Goal: Transaction & Acquisition: Download file/media

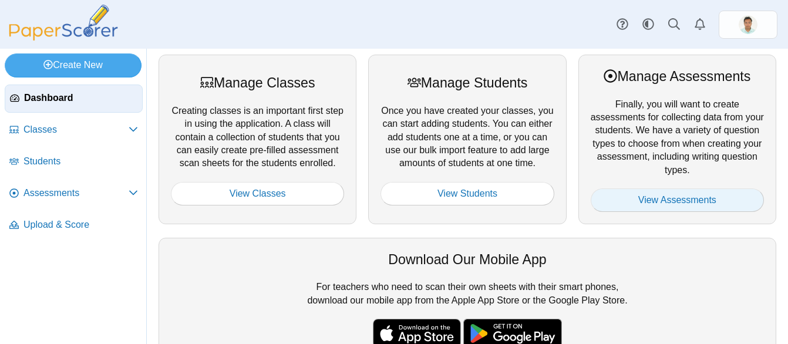
click at [670, 204] on link "View Assessments" at bounding box center [676, 199] width 173 height 23
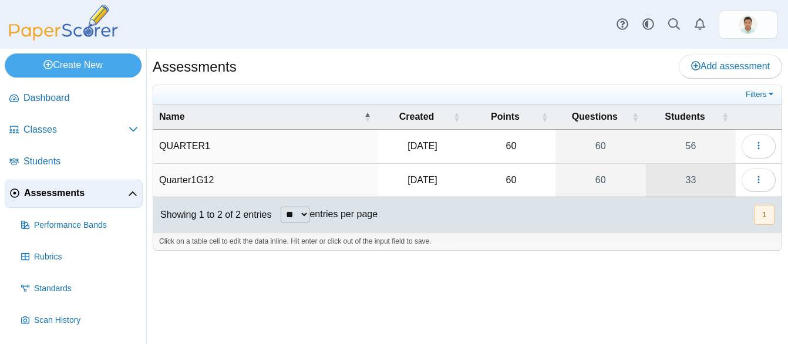
click at [695, 184] on link "33" at bounding box center [691, 180] width 90 height 33
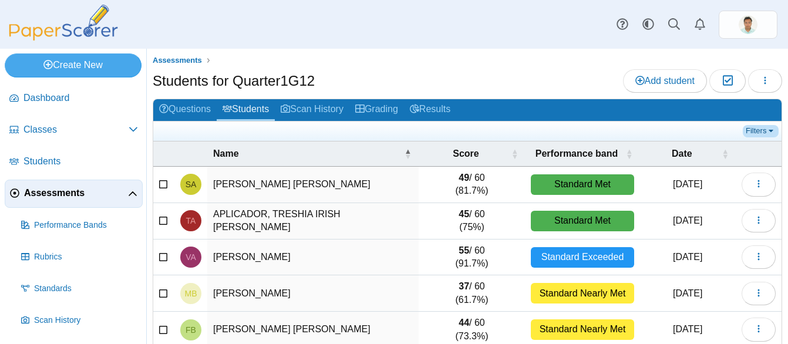
click at [761, 133] on link "Filters" at bounding box center [760, 131] width 36 height 12
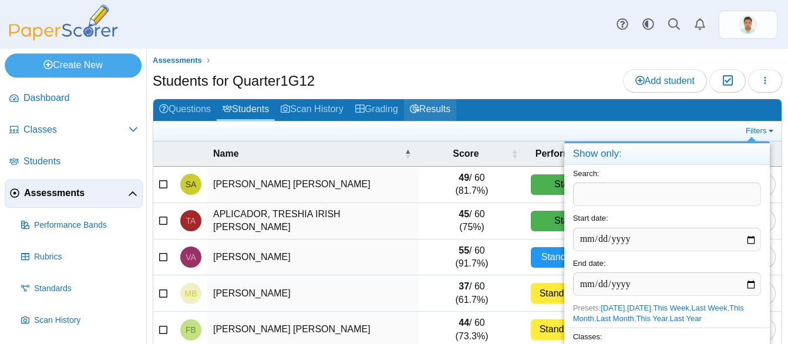
click at [443, 105] on link "Results" at bounding box center [430, 110] width 52 height 22
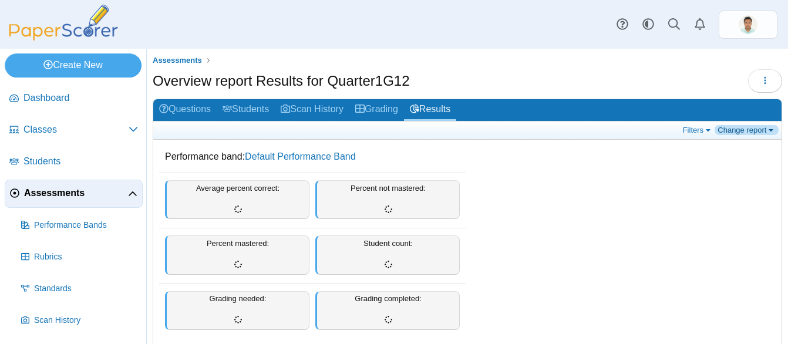
click at [759, 129] on link "Change report" at bounding box center [746, 130] width 64 height 10
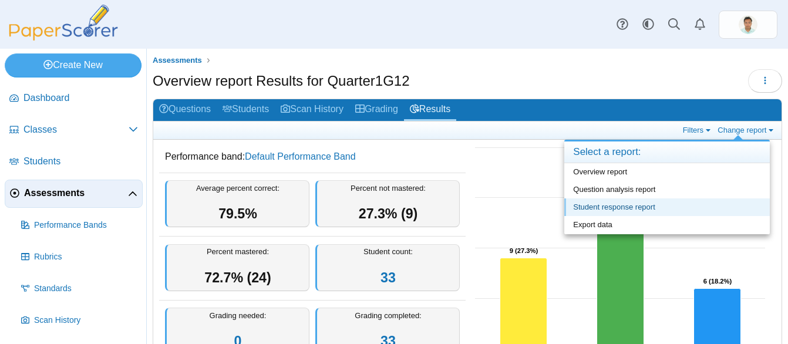
click at [617, 209] on link "Student response report" at bounding box center [666, 207] width 205 height 18
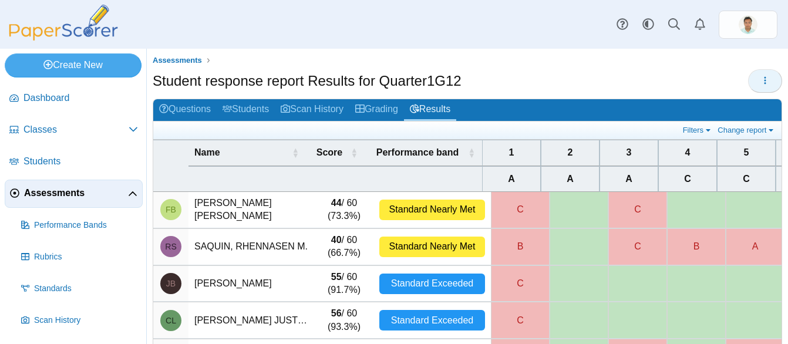
click at [748, 82] on button "button" at bounding box center [765, 80] width 34 height 23
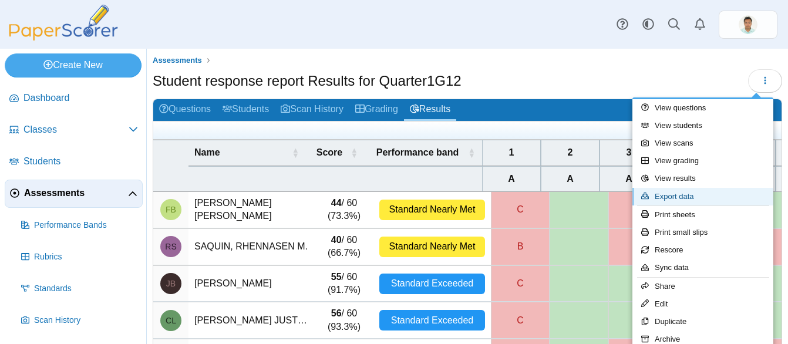
click at [678, 200] on link "Export data" at bounding box center [702, 197] width 141 height 18
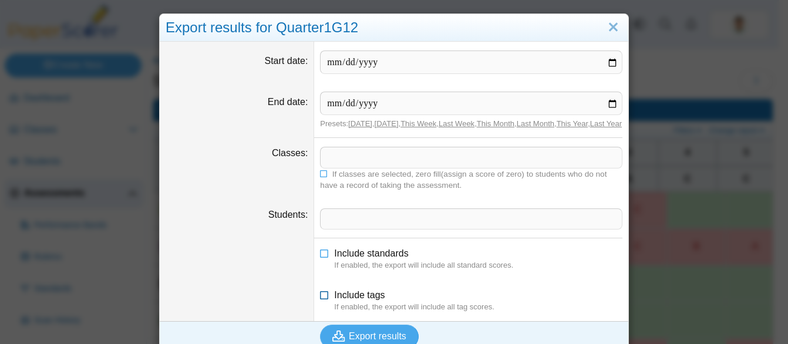
click at [323, 297] on icon at bounding box center [324, 293] width 9 height 8
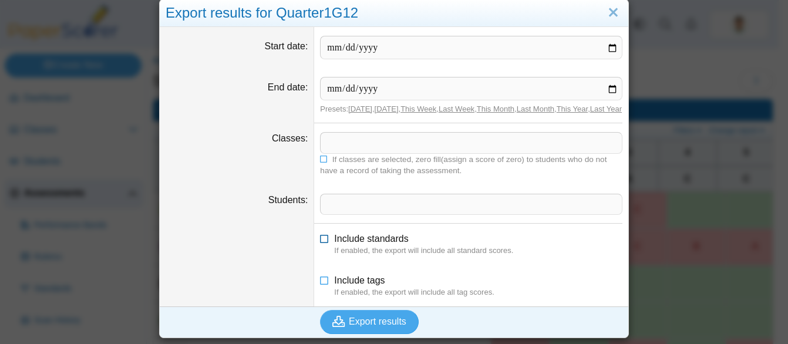
click at [320, 240] on icon at bounding box center [324, 236] width 9 height 8
click at [320, 159] on icon at bounding box center [324, 157] width 8 height 7
click at [334, 142] on span at bounding box center [470, 143] width 301 height 20
click at [320, 161] on icon at bounding box center [324, 157] width 8 height 7
click at [320, 149] on span at bounding box center [470, 143] width 301 height 20
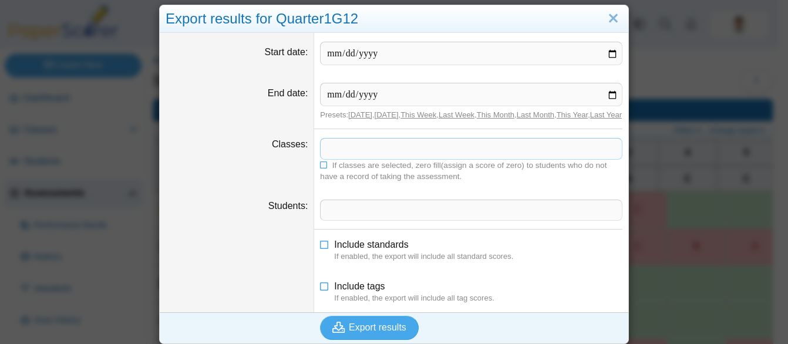
scroll to position [0, 0]
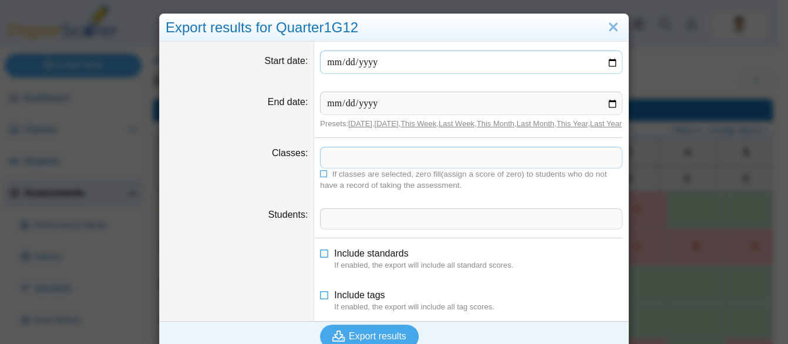
click at [607, 61] on input "Start date" at bounding box center [471, 61] width 302 height 23
type input "**********"
click at [367, 105] on input "End date" at bounding box center [471, 103] width 302 height 23
click at [351, 107] on input "End date" at bounding box center [471, 103] width 302 height 23
click at [608, 102] on input "End date" at bounding box center [471, 103] width 302 height 23
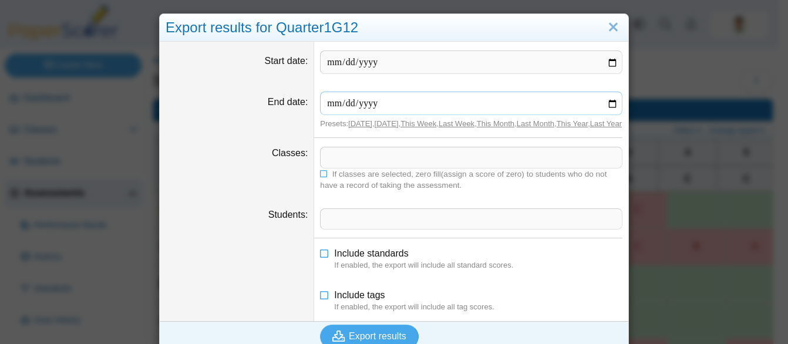
type input "**********"
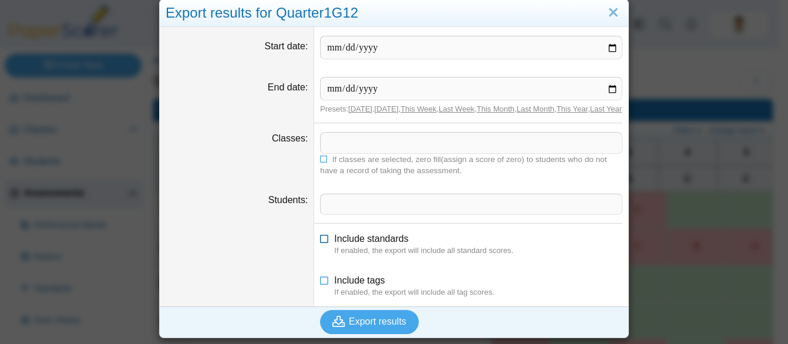
click at [320, 237] on icon at bounding box center [324, 236] width 9 height 8
click at [320, 288] on li "Include tags If enabled, the export will include all tag scores." at bounding box center [471, 286] width 302 height 24
click at [324, 283] on li "Include tags If enabled, the export will include all tag scores." at bounding box center [471, 286] width 302 height 24
drag, startPoint x: 324, startPoint y: 283, endPoint x: 318, endPoint y: 282, distance: 6.1
click at [320, 282] on icon at bounding box center [324, 278] width 9 height 8
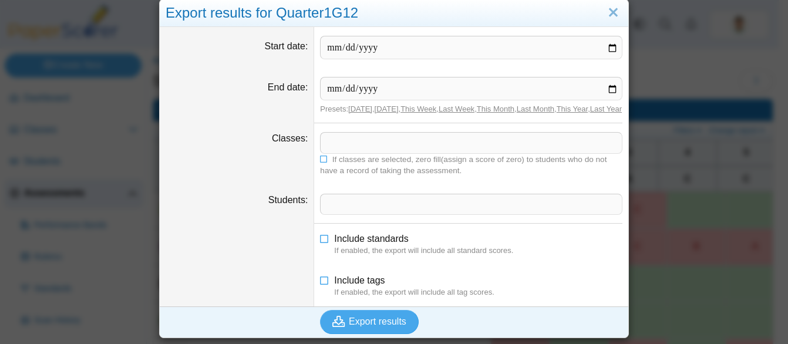
drag, startPoint x: 318, startPoint y: 236, endPoint x: 228, endPoint y: 263, distance: 94.3
click at [228, 263] on dl "Include standards If enabled, the export will include all standard scores." at bounding box center [394, 245] width 468 height 42
click at [477, 274] on li "Include tags If enabled, the export will include all tag scores." at bounding box center [471, 286] width 302 height 24
click at [363, 325] on span "Export results" at bounding box center [378, 321] width 58 height 10
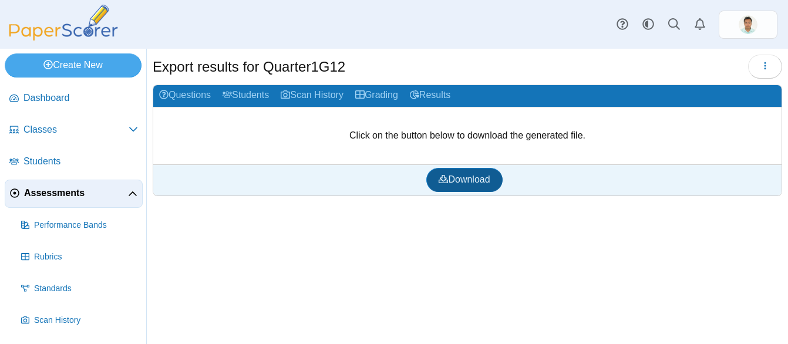
click at [441, 184] on icon at bounding box center [442, 178] width 9 height 9
click at [451, 99] on link "Results" at bounding box center [430, 96] width 52 height 22
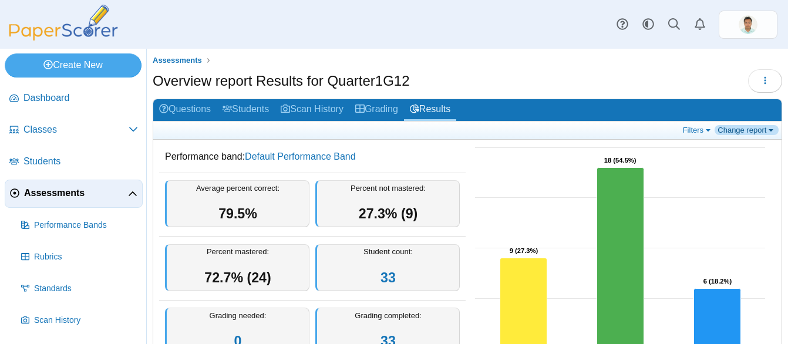
click at [729, 130] on link "Change report" at bounding box center [746, 130] width 64 height 10
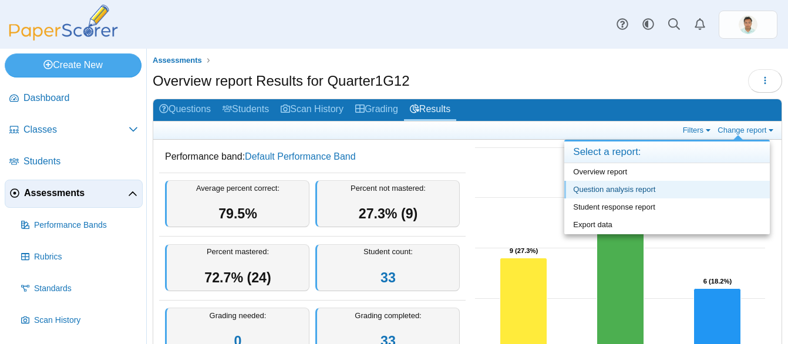
click at [645, 189] on link "Question analysis report" at bounding box center [666, 190] width 205 height 18
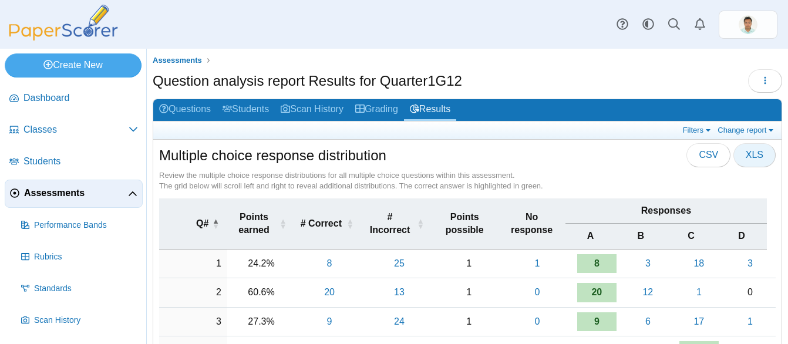
click at [748, 158] on span "XLS" at bounding box center [754, 155] width 18 height 10
click at [525, 151] on div "Multiple choice response distribution CSV XLS" at bounding box center [467, 156] width 616 height 26
click at [763, 129] on link "Change report" at bounding box center [746, 130] width 64 height 10
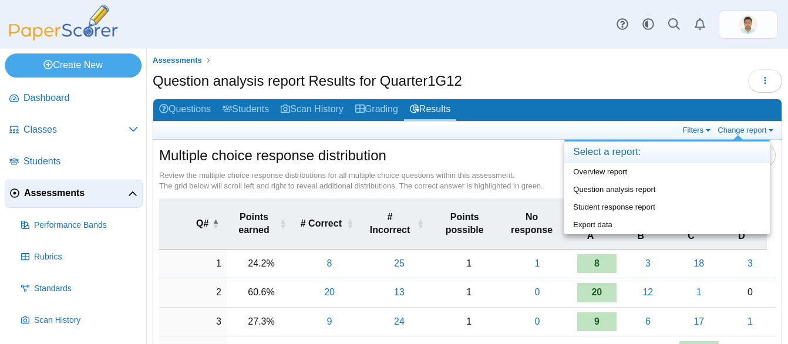
click at [146, 215] on div "Create New Loading… Dashboard Classes Students" at bounding box center [73, 196] width 147 height 295
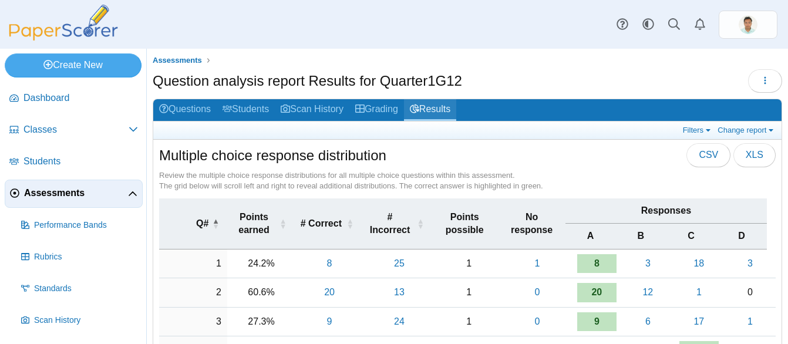
click at [439, 111] on link "Results" at bounding box center [430, 110] width 52 height 22
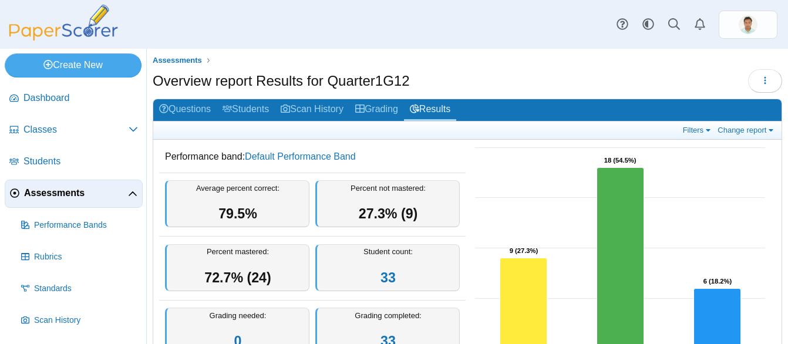
click at [564, 80] on div "Overview report Results for Quarter1G12 Loading…" at bounding box center [467, 82] width 629 height 26
click at [53, 198] on span "Assessments" at bounding box center [76, 193] width 104 height 13
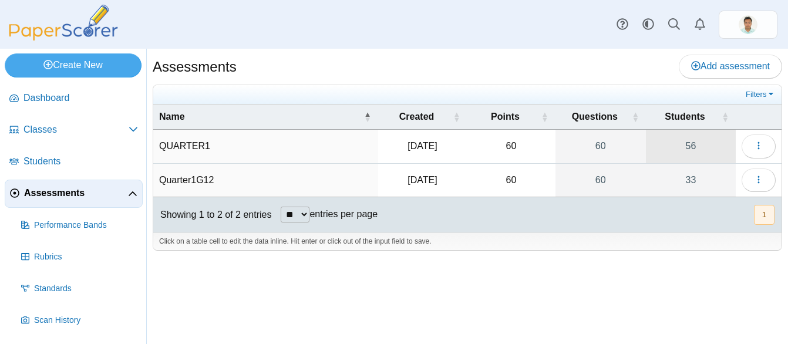
click at [690, 153] on link "56" at bounding box center [691, 146] width 90 height 33
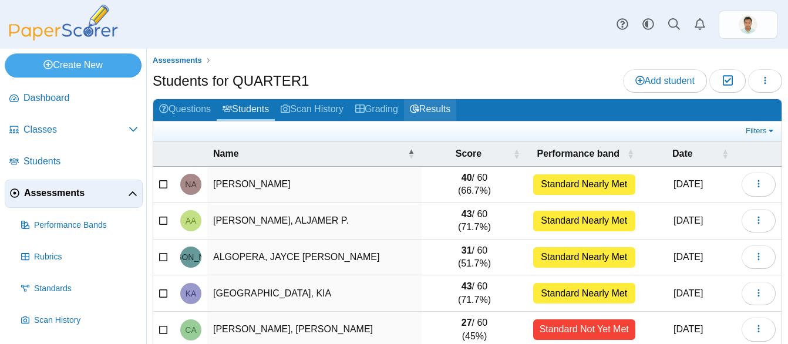
click at [450, 107] on link "Results" at bounding box center [430, 110] width 52 height 22
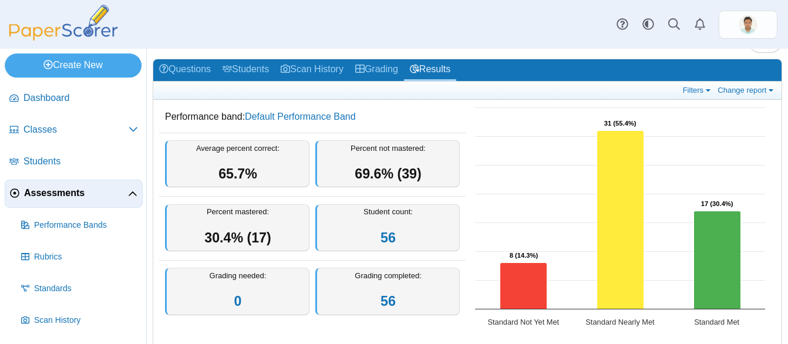
scroll to position [59, 0]
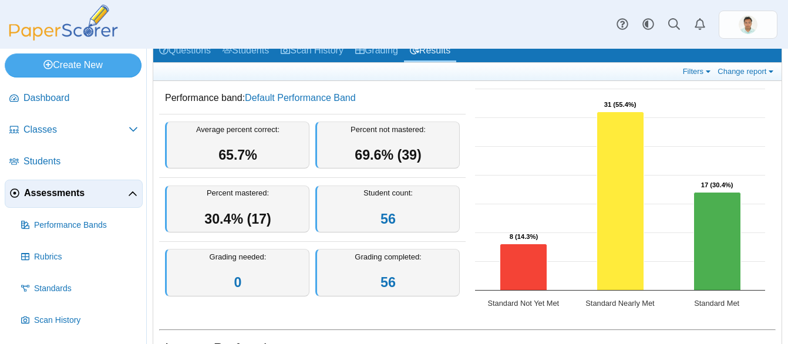
click at [59, 195] on span "Assessments" at bounding box center [76, 193] width 104 height 13
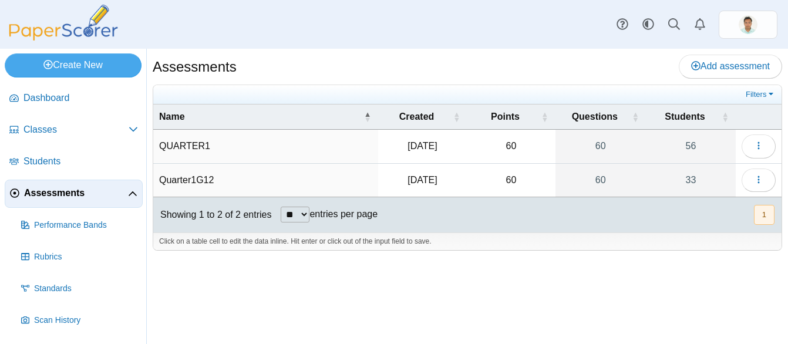
click at [200, 179] on td "Quarter1G12" at bounding box center [265, 180] width 225 height 33
click at [694, 178] on link "33" at bounding box center [691, 180] width 90 height 33
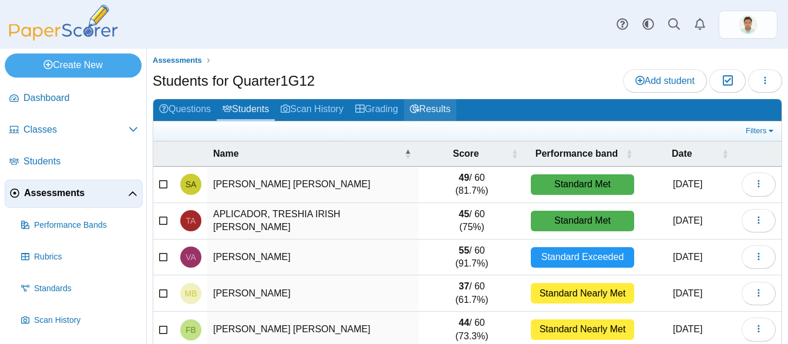
click at [456, 110] on link "Results" at bounding box center [430, 110] width 52 height 22
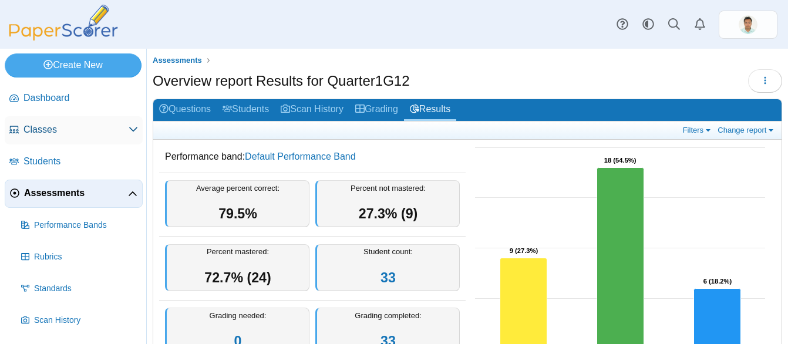
click at [67, 125] on span "Classes" at bounding box center [75, 129] width 105 height 13
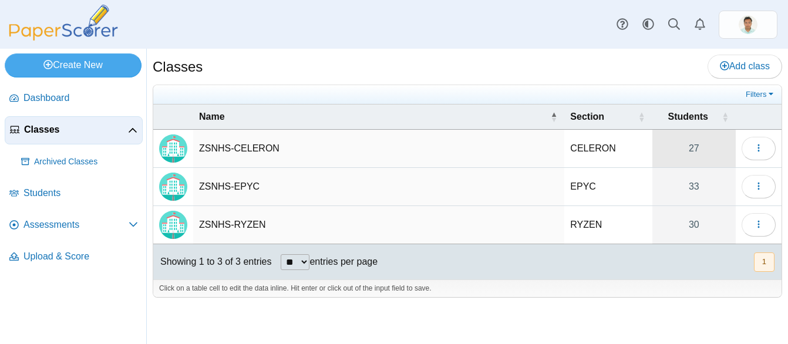
click at [692, 153] on link "27" at bounding box center [693, 149] width 83 height 38
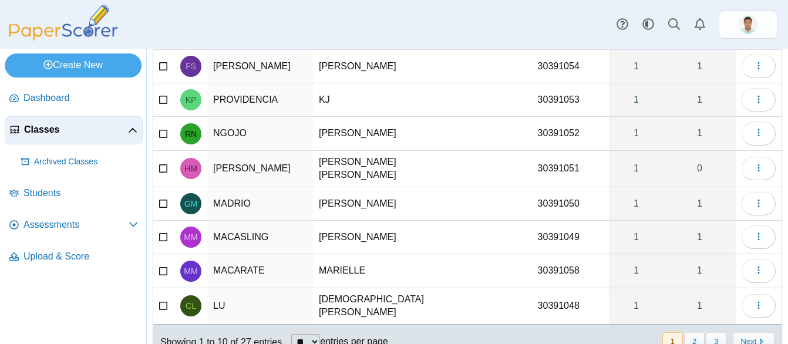
scroll to position [99, 0]
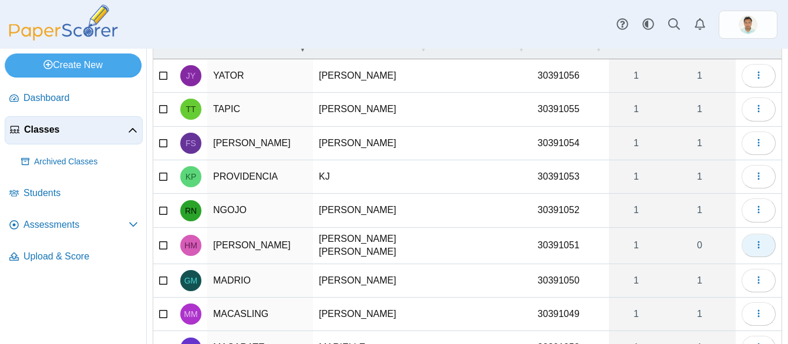
click at [741, 242] on button "button" at bounding box center [758, 245] width 34 height 23
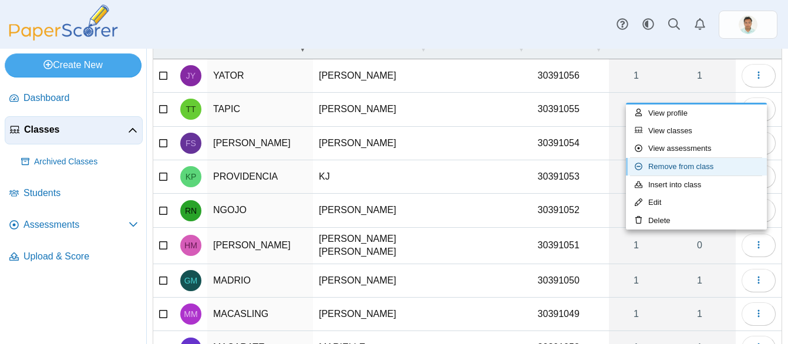
click at [682, 170] on link "Remove from class" at bounding box center [696, 167] width 141 height 18
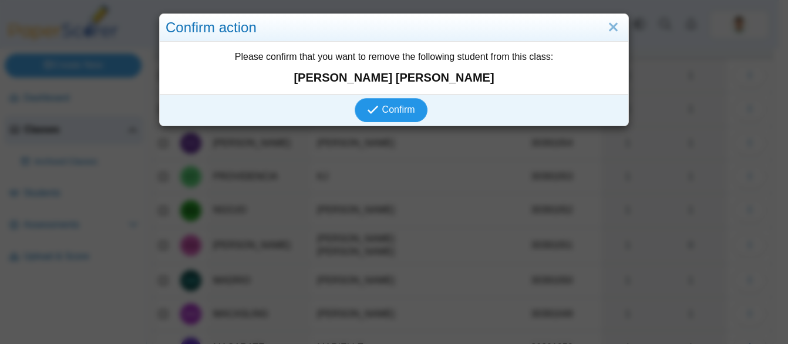
click at [382, 114] on span "Confirm" at bounding box center [398, 109] width 33 height 10
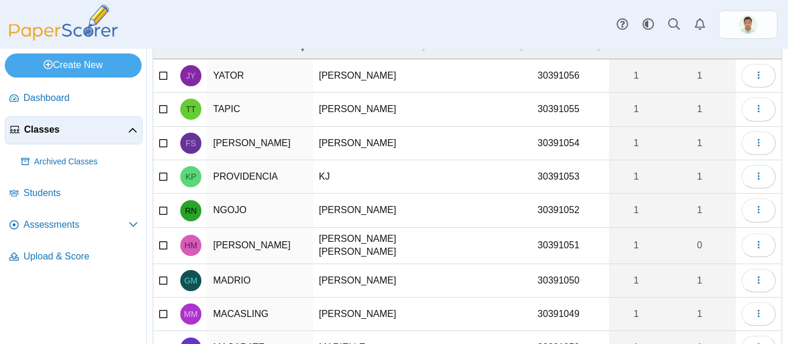
scroll to position [52, 0]
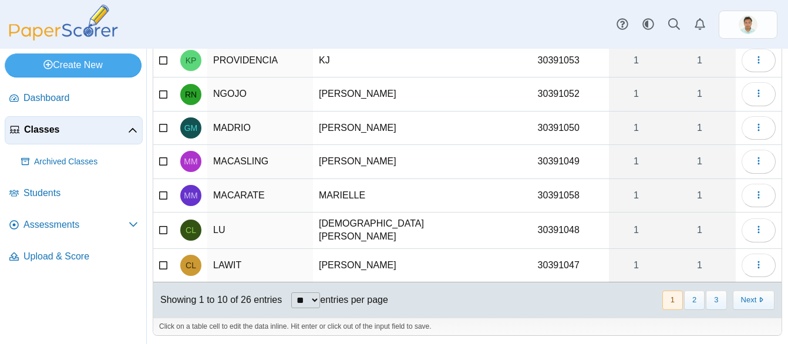
scroll to position [215, 0]
click at [709, 302] on button "3" at bounding box center [715, 299] width 21 height 19
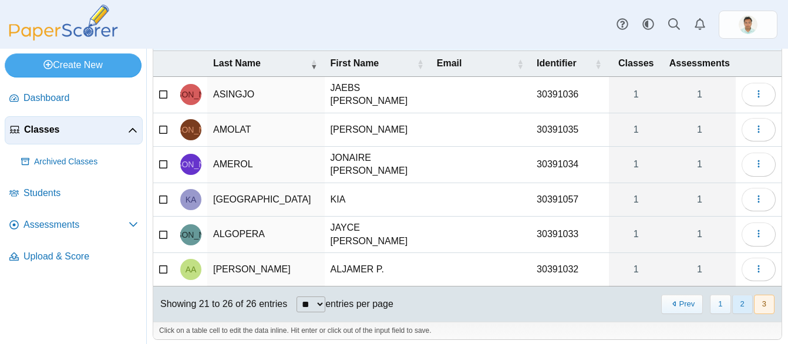
click at [732, 303] on button "2" at bounding box center [742, 304] width 21 height 19
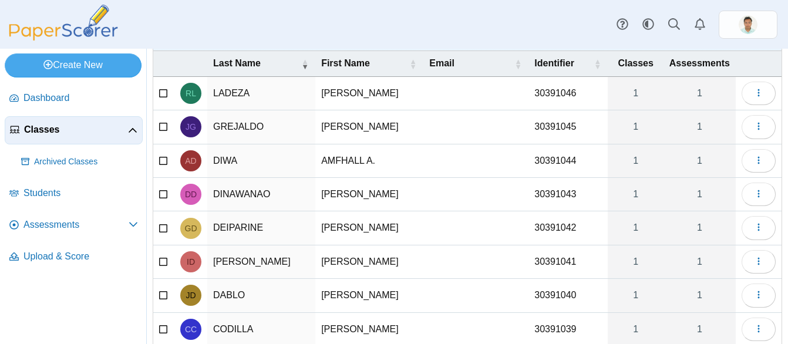
scroll to position [215, 0]
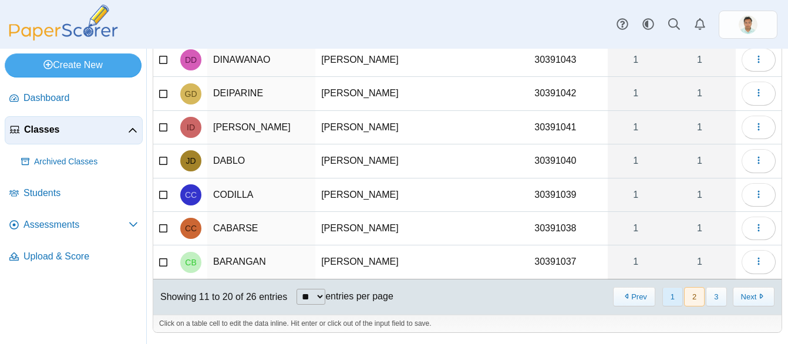
click at [666, 296] on button "1" at bounding box center [672, 296] width 21 height 19
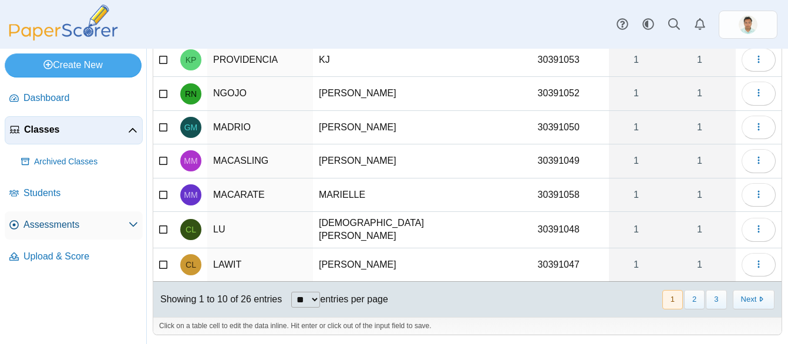
click at [67, 227] on span "Assessments" at bounding box center [75, 224] width 105 height 13
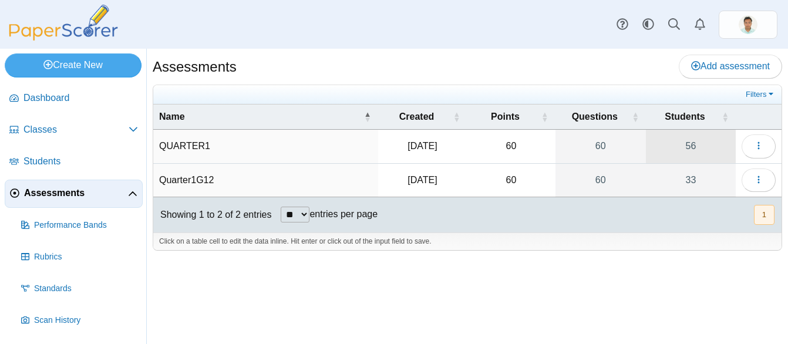
click at [685, 150] on link "56" at bounding box center [691, 146] width 90 height 33
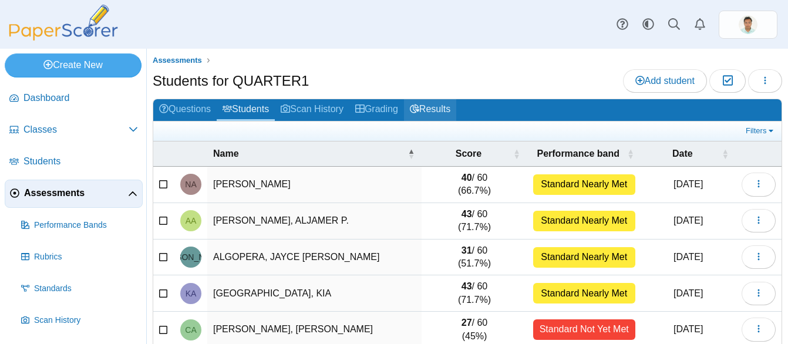
click at [450, 111] on link "Results" at bounding box center [430, 110] width 52 height 22
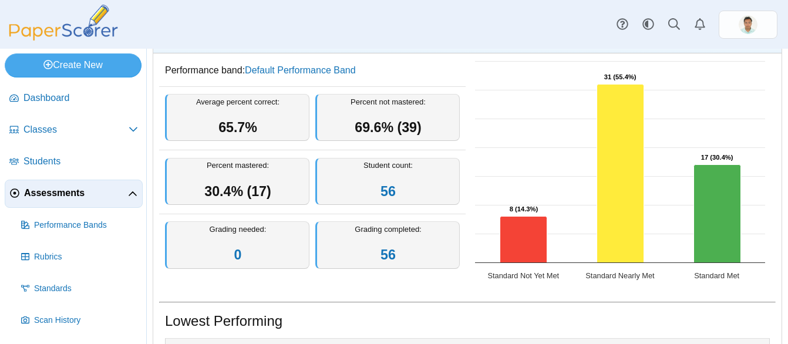
scroll to position [28, 0]
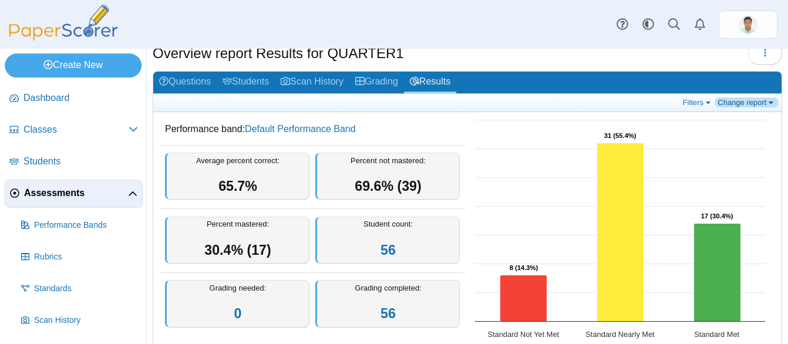
click at [749, 103] on link "Change report" at bounding box center [746, 102] width 64 height 10
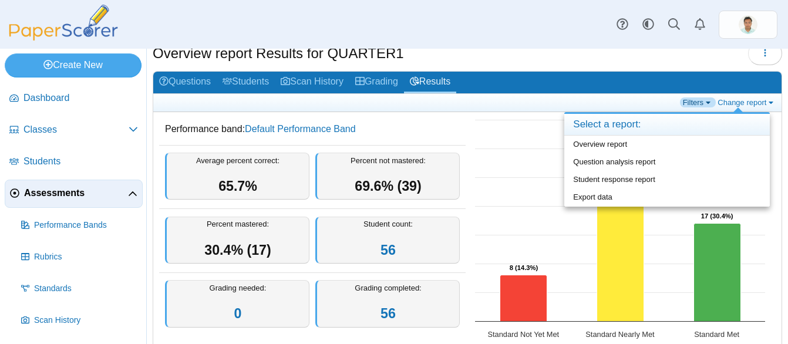
click at [686, 102] on link "Filters" at bounding box center [698, 102] width 36 height 10
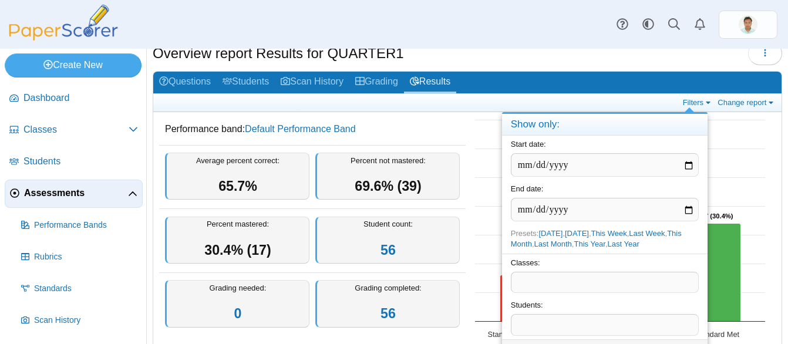
click at [662, 281] on span at bounding box center [604, 282] width 187 height 20
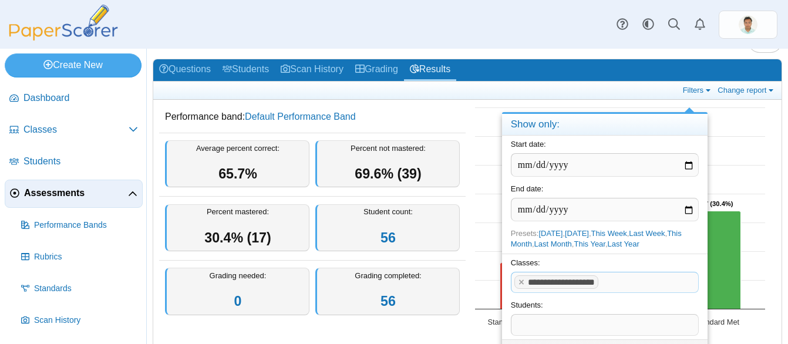
scroll to position [59, 0]
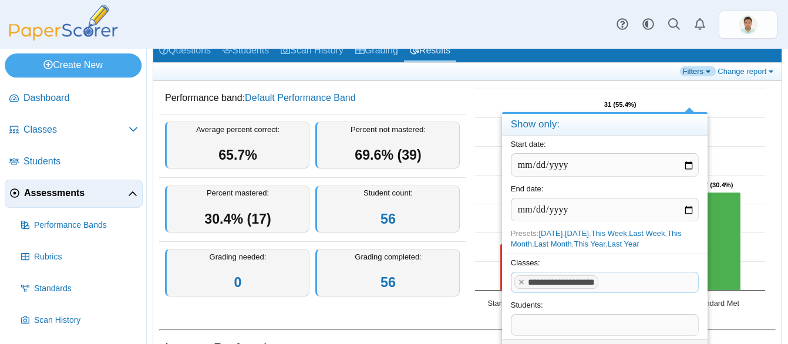
click at [694, 75] on link "Filters" at bounding box center [698, 71] width 36 height 10
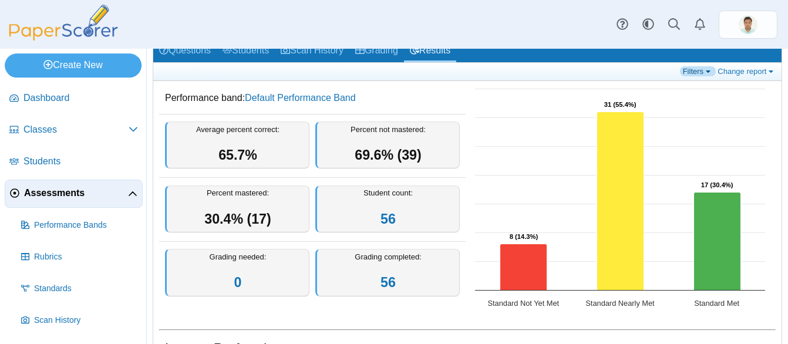
click at [697, 73] on link "Filters" at bounding box center [698, 71] width 36 height 10
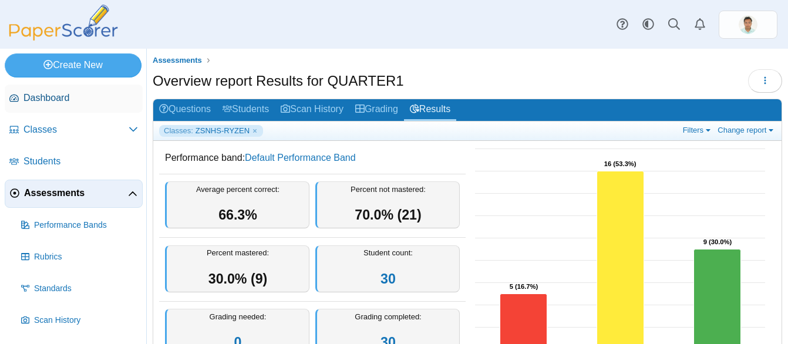
click at [49, 95] on span "Dashboard" at bounding box center [80, 98] width 114 height 13
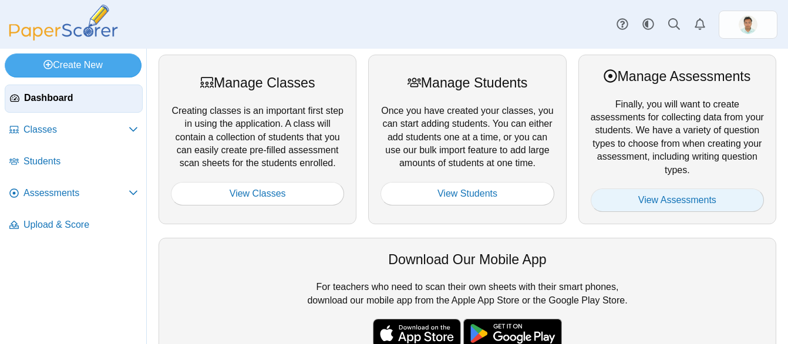
click at [673, 202] on link "View Assessments" at bounding box center [676, 199] width 173 height 23
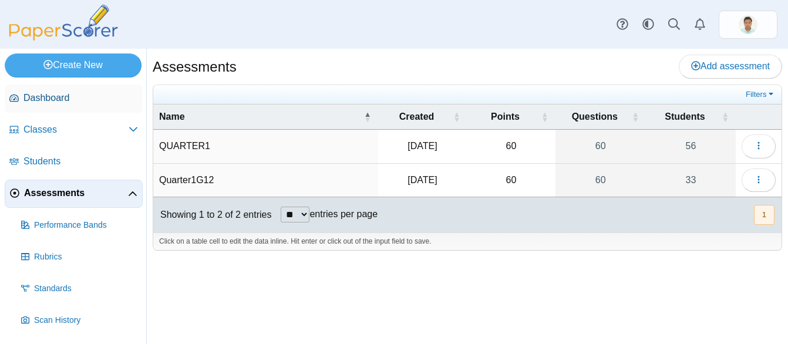
click at [62, 93] on span "Dashboard" at bounding box center [80, 98] width 114 height 13
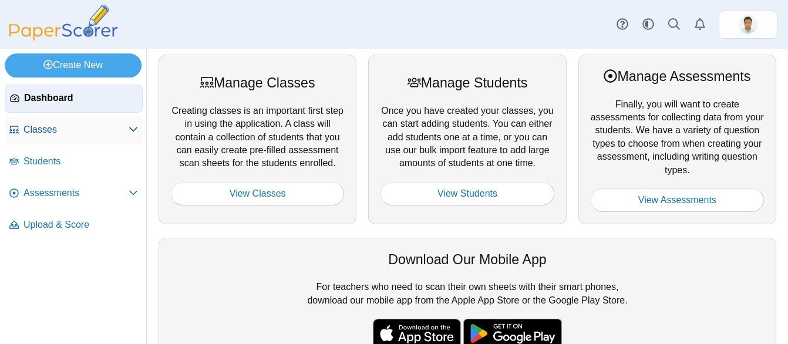
click at [97, 122] on link "Classes" at bounding box center [74, 130] width 138 height 28
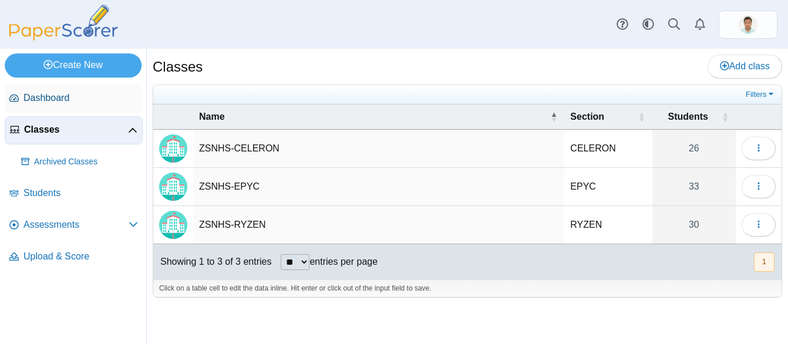
click at [86, 99] on span "Dashboard" at bounding box center [80, 98] width 114 height 13
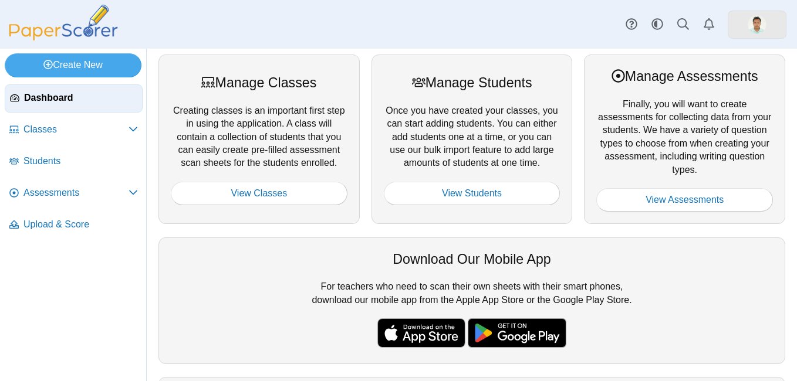
click at [750, 21] on img at bounding box center [757, 24] width 19 height 19
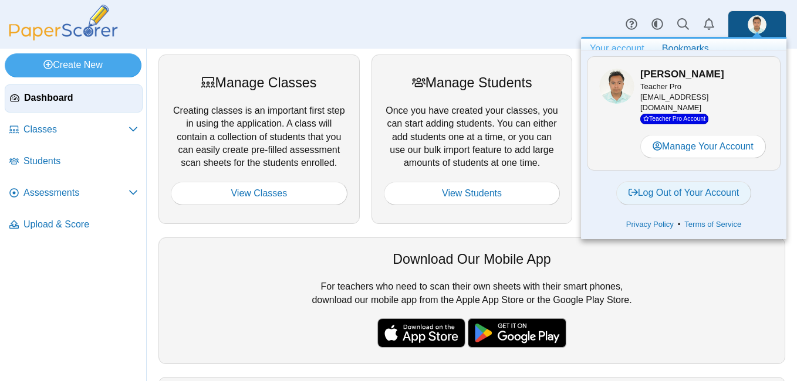
click at [672, 205] on link "Log Out of Your Account" at bounding box center [684, 192] width 136 height 23
